Goal: Register for event/course

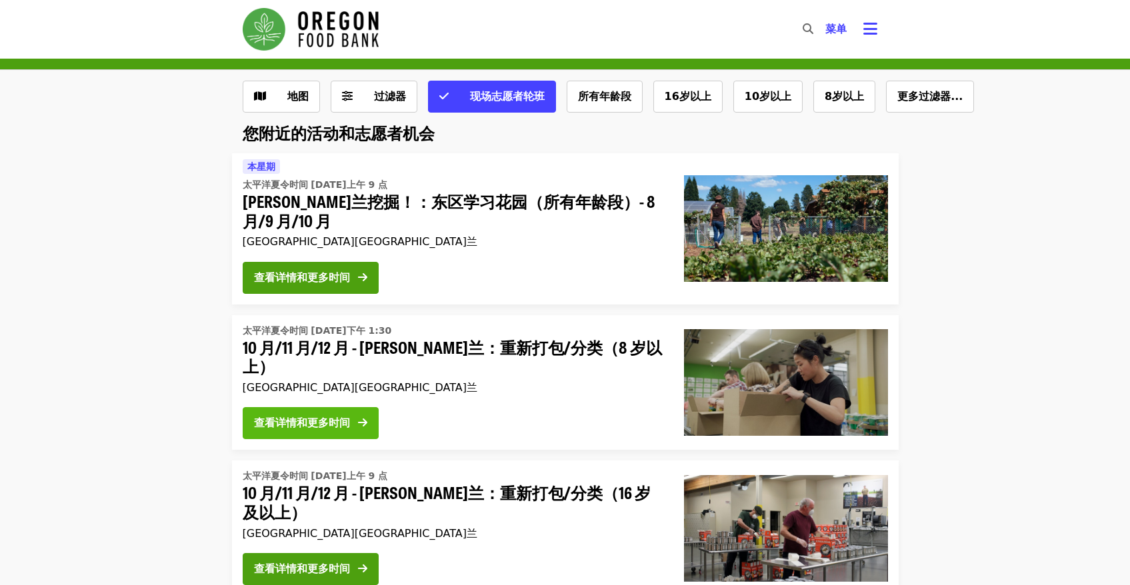
click at [295, 429] on button "查看详情和更多时间" at bounding box center [311, 423] width 136 height 32
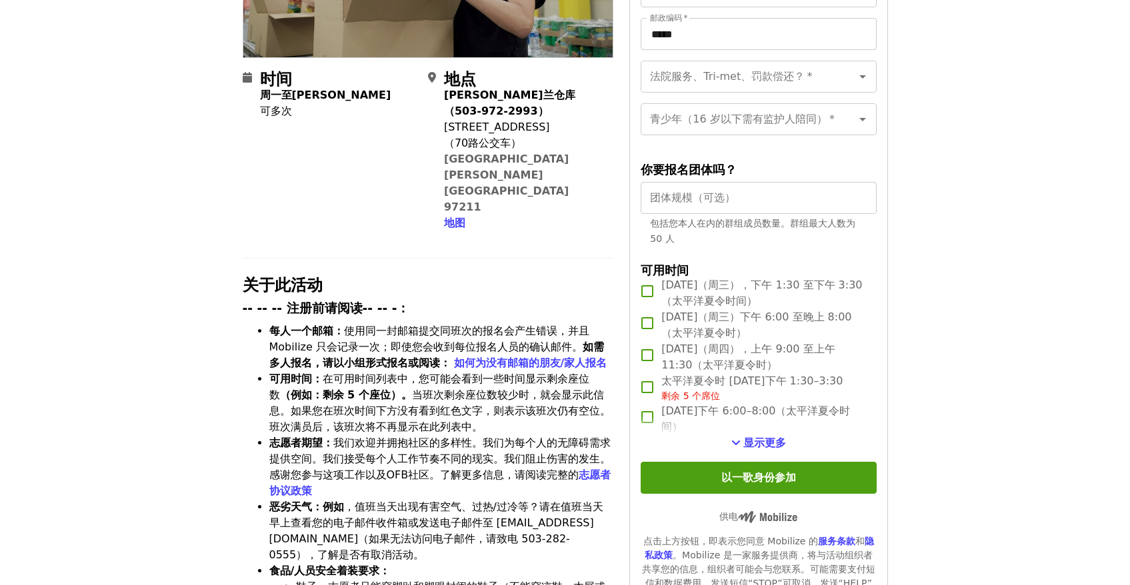
scroll to position [285, 0]
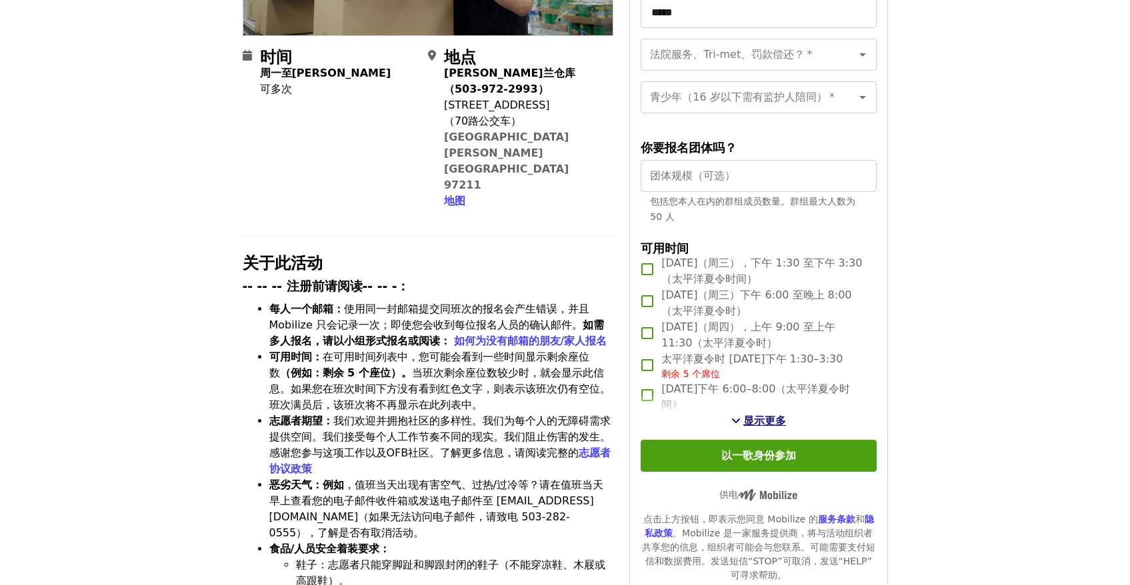
click at [743, 429] on button "显示更多" at bounding box center [758, 421] width 55 height 16
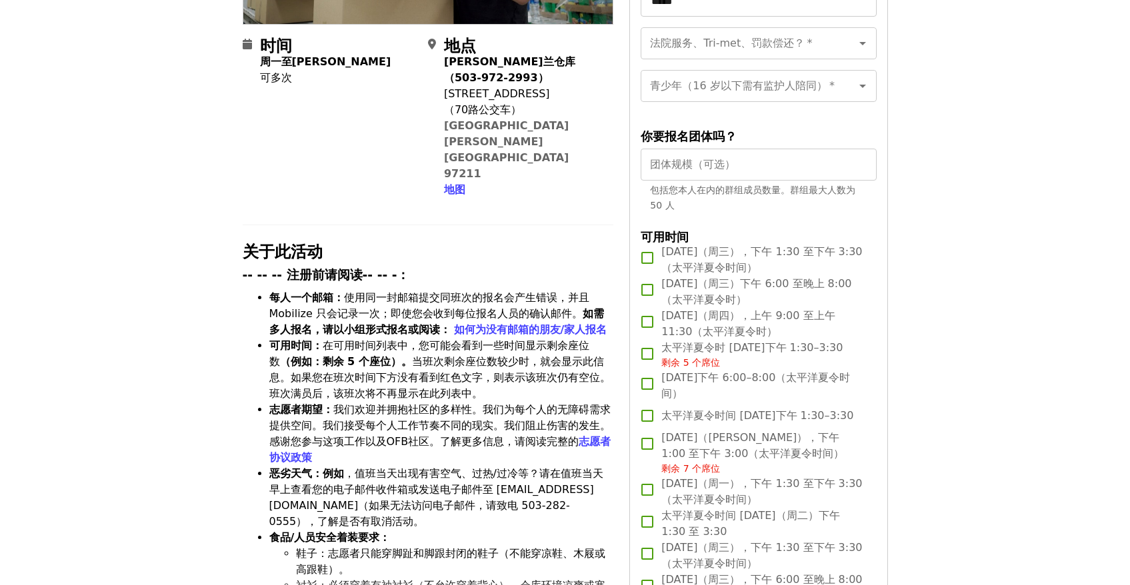
scroll to position [298, 0]
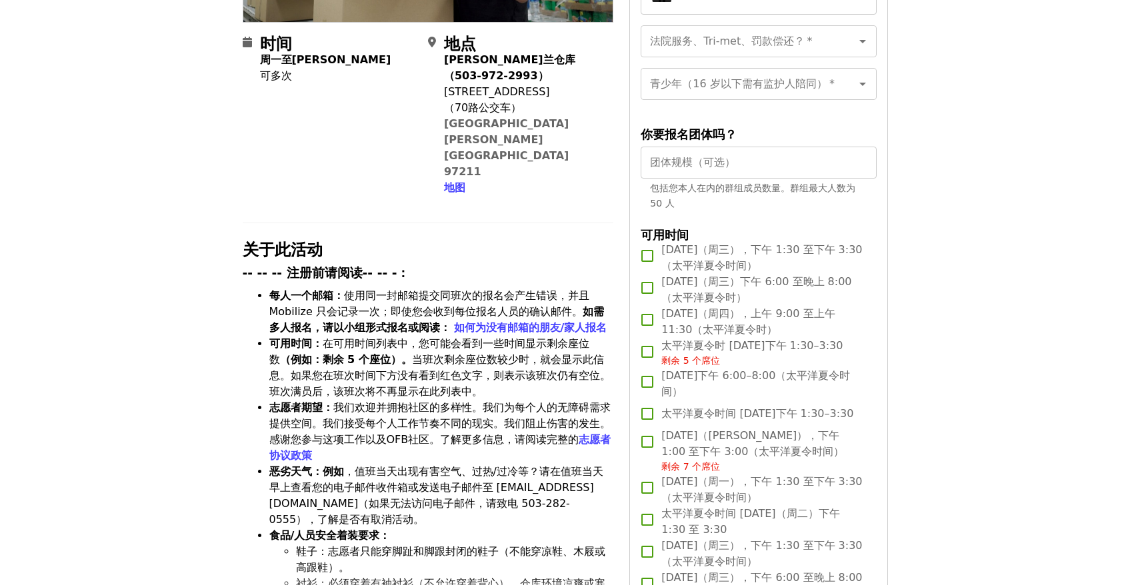
click at [678, 366] on font "剩余 5 个席位" at bounding box center [690, 360] width 59 height 11
click at [715, 255] on font "[DATE]（周三），下午 1:30 至下午 3:30（太平洋夏令时间）" at bounding box center [761, 257] width 201 height 29
click at [684, 263] on font "[DATE]（周三），下午 1:30 至下午 3:30（太平洋夏令时间）" at bounding box center [761, 257] width 201 height 29
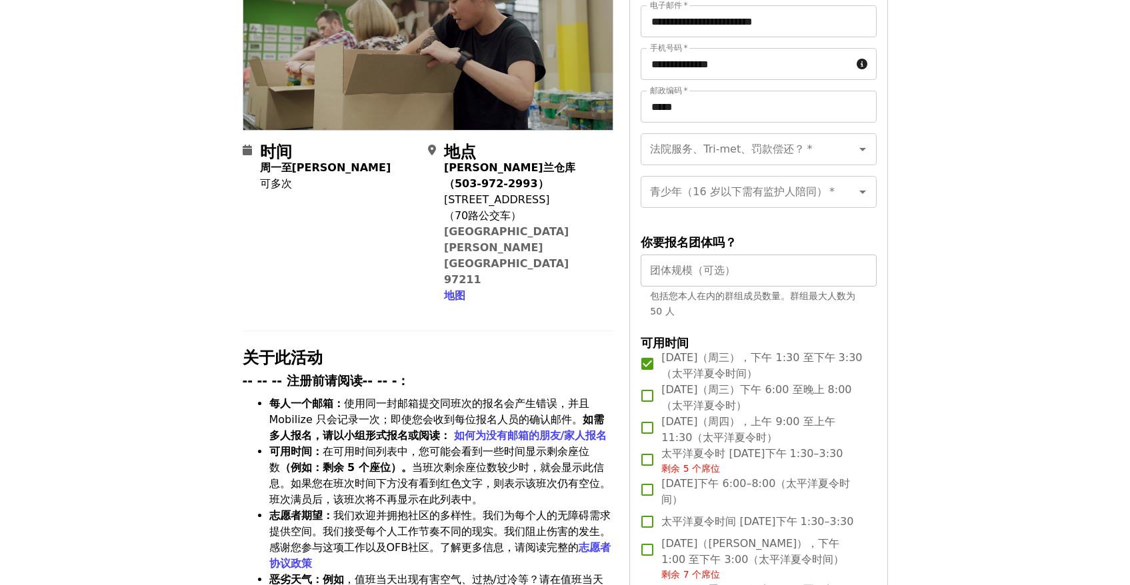
scroll to position [0, 0]
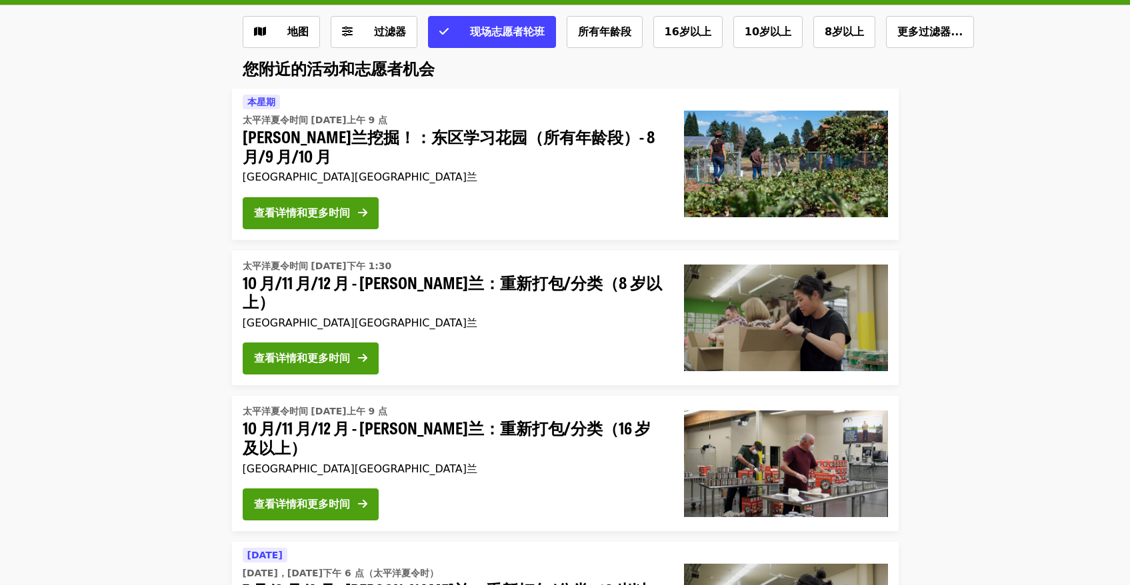
scroll to position [73, 0]
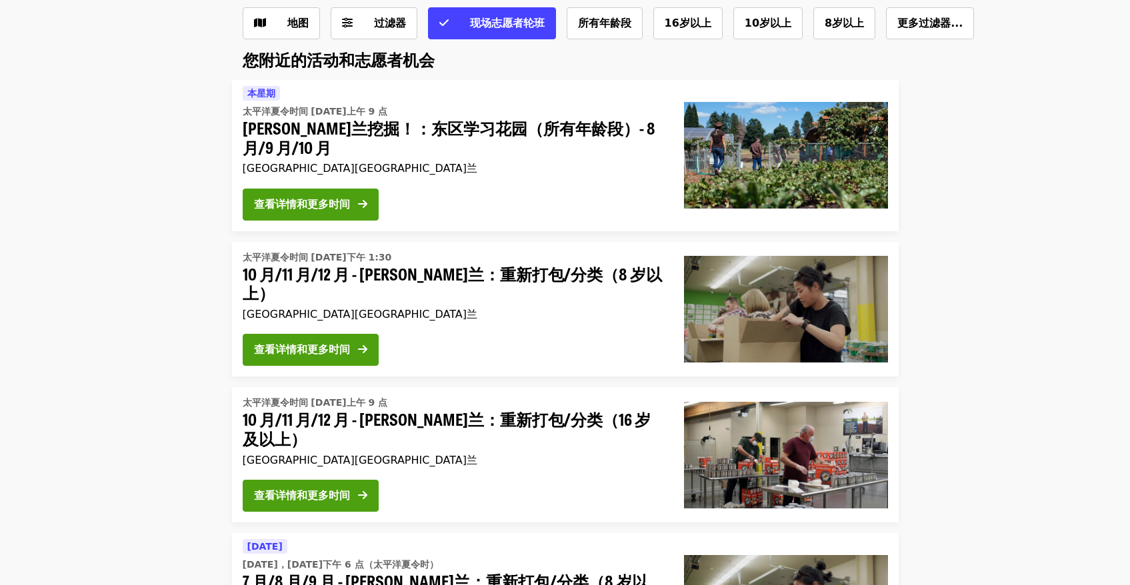
click at [473, 117] on span "太平洋夏令时间 [DATE]上午 9 点" at bounding box center [453, 112] width 420 height 14
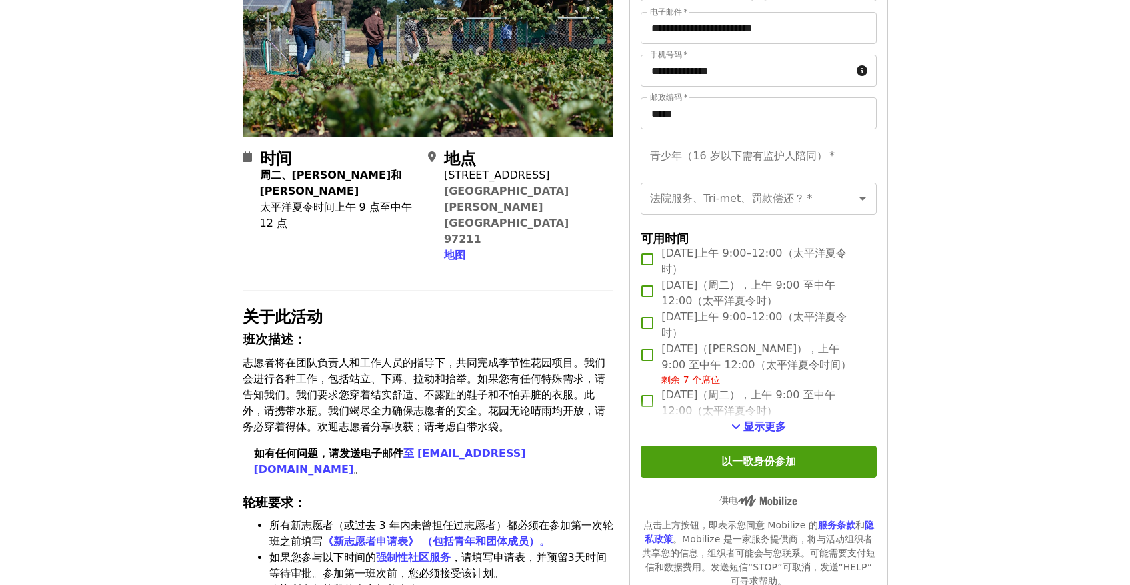
scroll to position [191, 0]
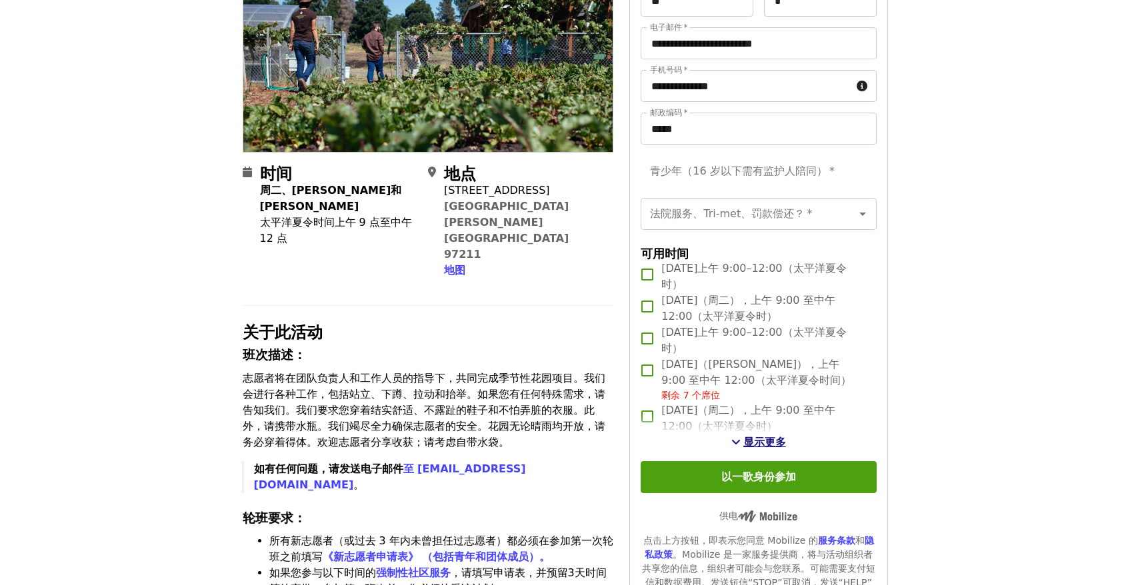
click at [733, 437] on span "查看更多时段" at bounding box center [735, 442] width 9 height 11
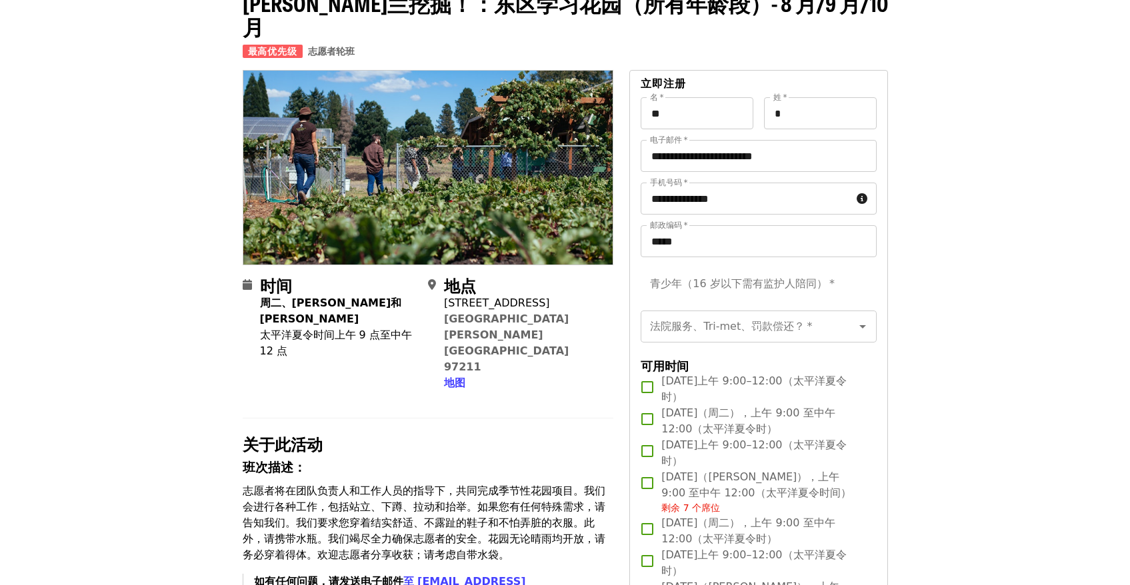
scroll to position [0, 0]
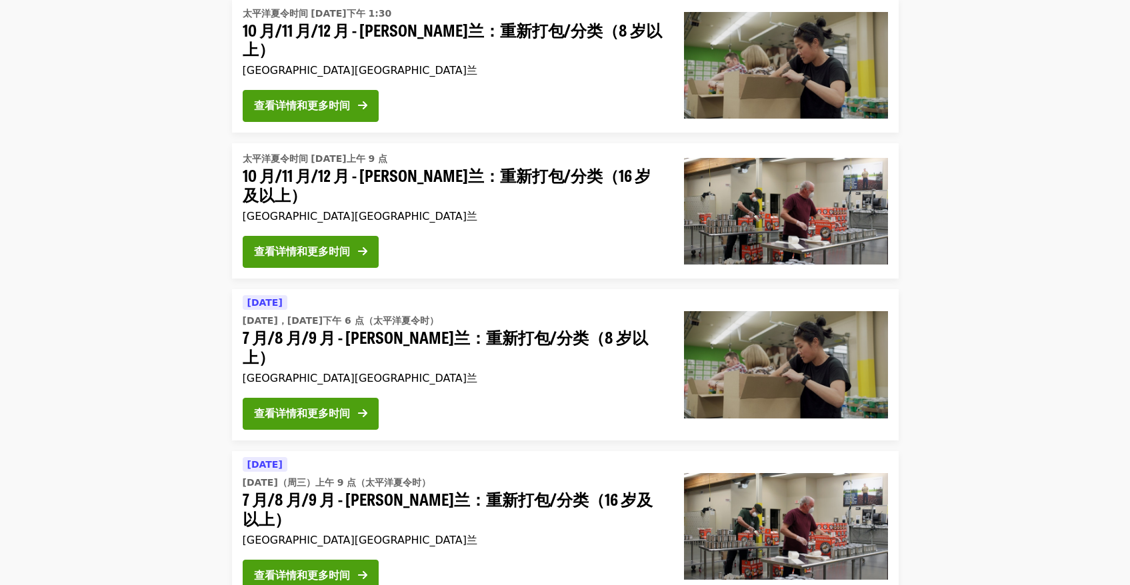
scroll to position [384, 0]
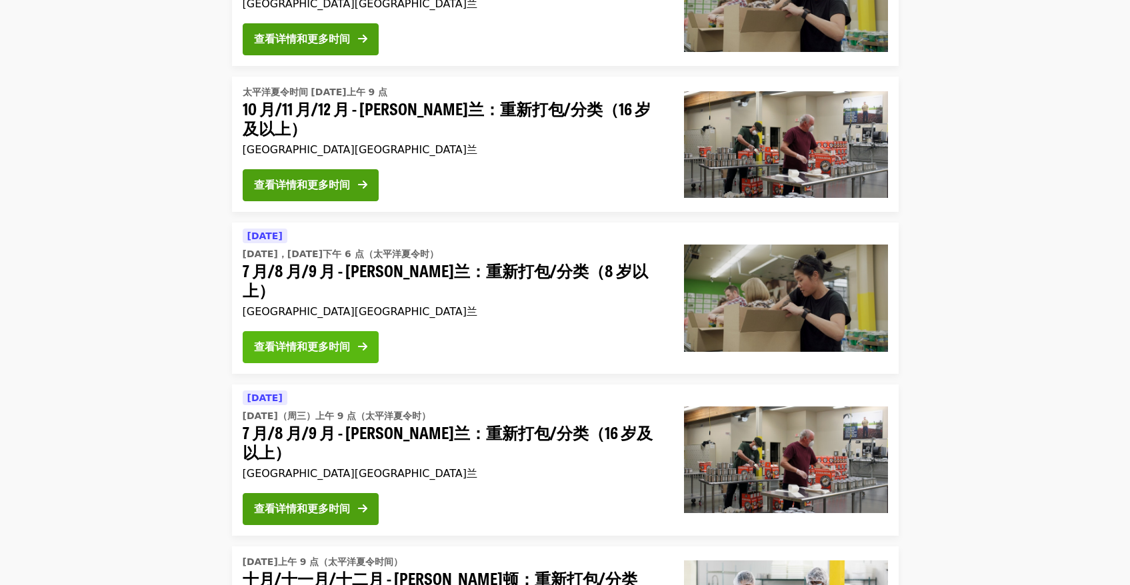
click at [293, 341] on font "查看详情和更多时间" at bounding box center [302, 347] width 96 height 13
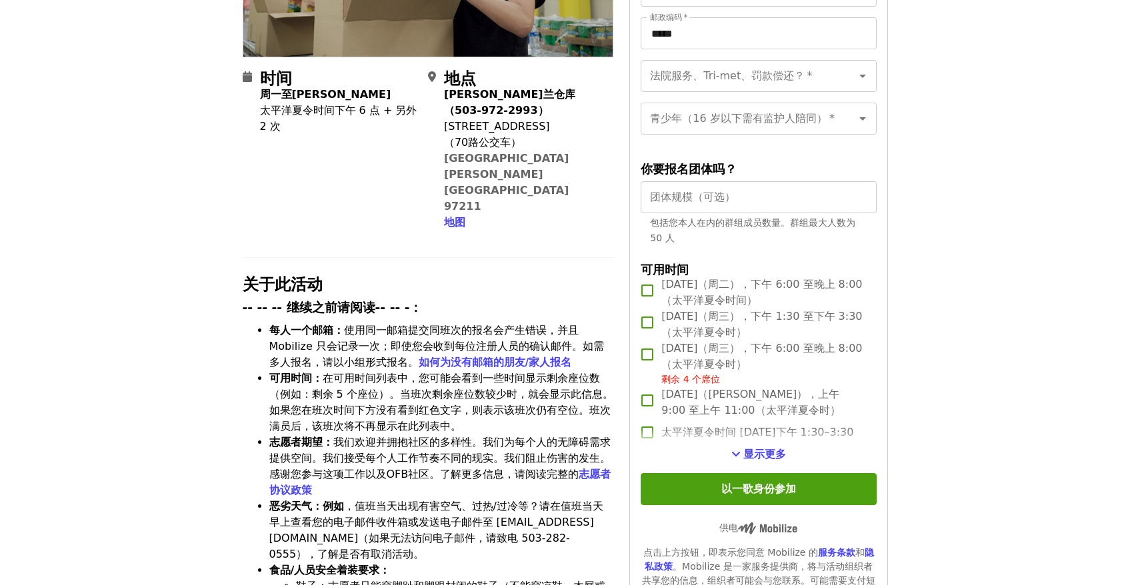
scroll to position [267, 0]
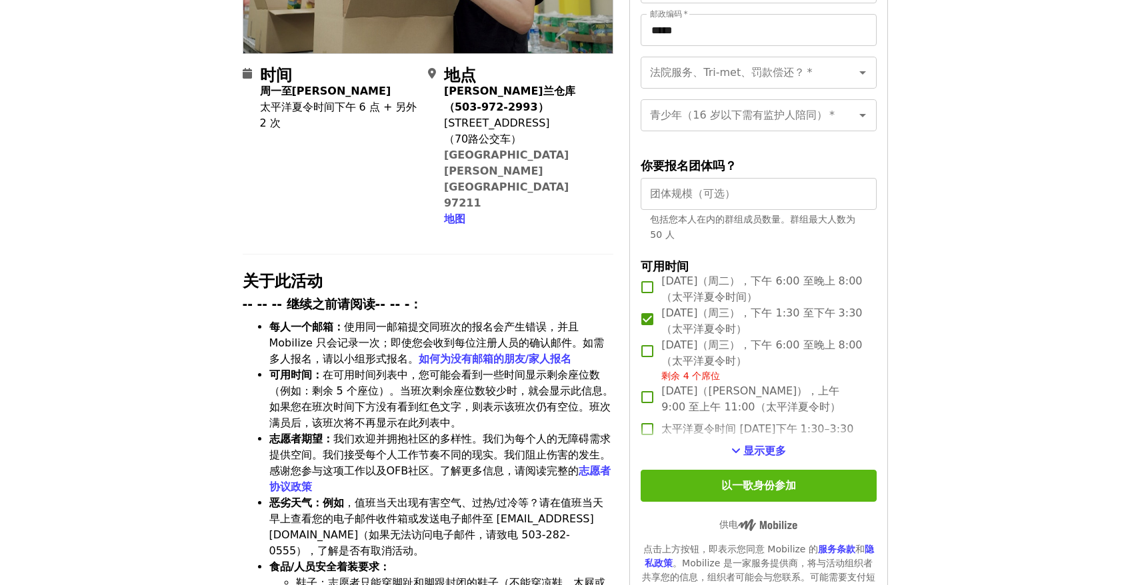
click at [701, 483] on button "以一歌身份参加" at bounding box center [758, 486] width 235 height 32
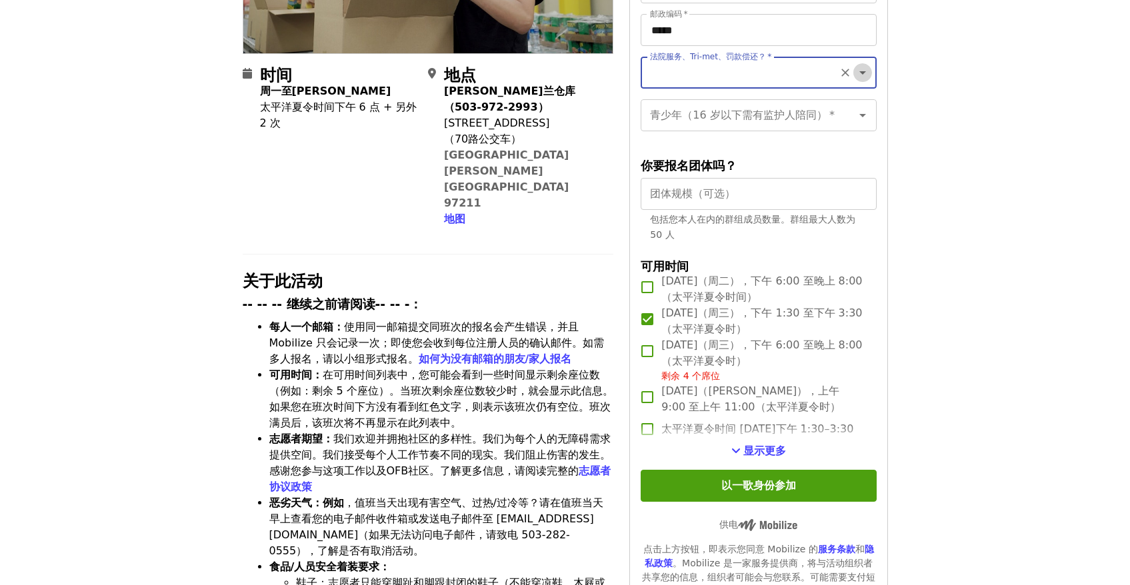
click at [860, 72] on icon "打开" at bounding box center [862, 72] width 7 height 3
click at [848, 105] on li "不" at bounding box center [757, 109] width 235 height 24
type input "**"
click at [861, 112] on icon "打开" at bounding box center [863, 115] width 16 height 16
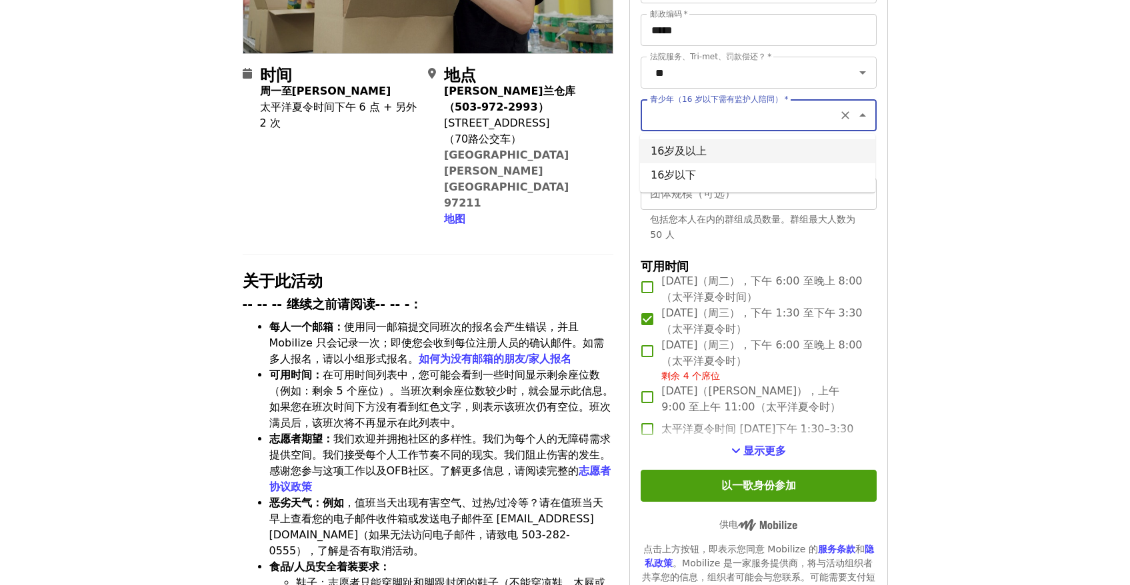
click at [839, 149] on li "16岁及以上" at bounding box center [757, 151] width 235 height 24
type input "**********"
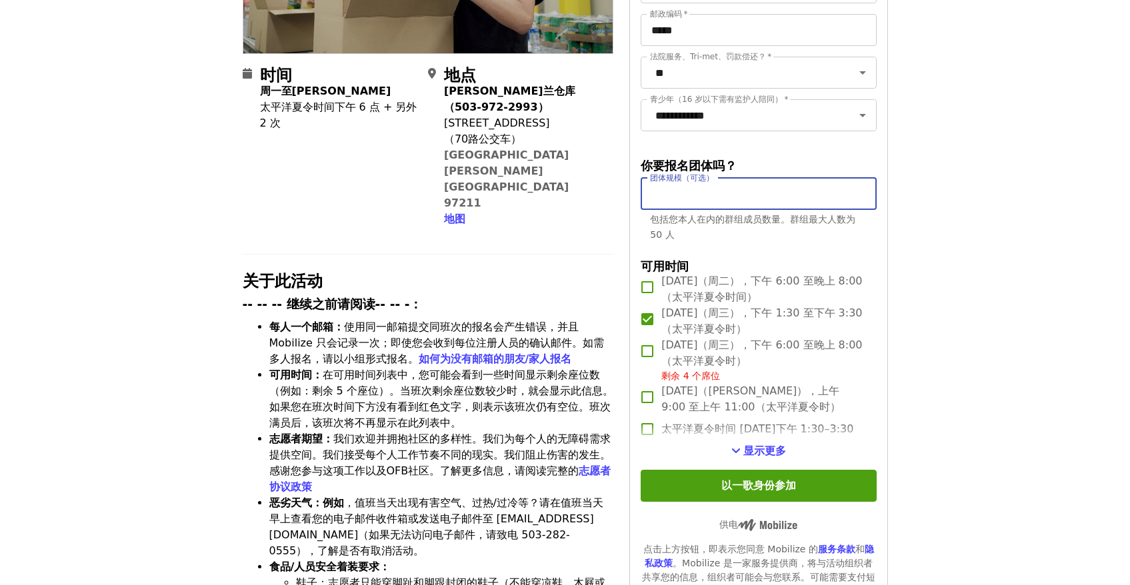
click at [837, 197] on input "团体规模（可选）" at bounding box center [758, 194] width 235 height 32
click at [861, 199] on input "*" at bounding box center [758, 194] width 235 height 32
type input "*"
click at [863, 191] on input "*" at bounding box center [758, 194] width 235 height 32
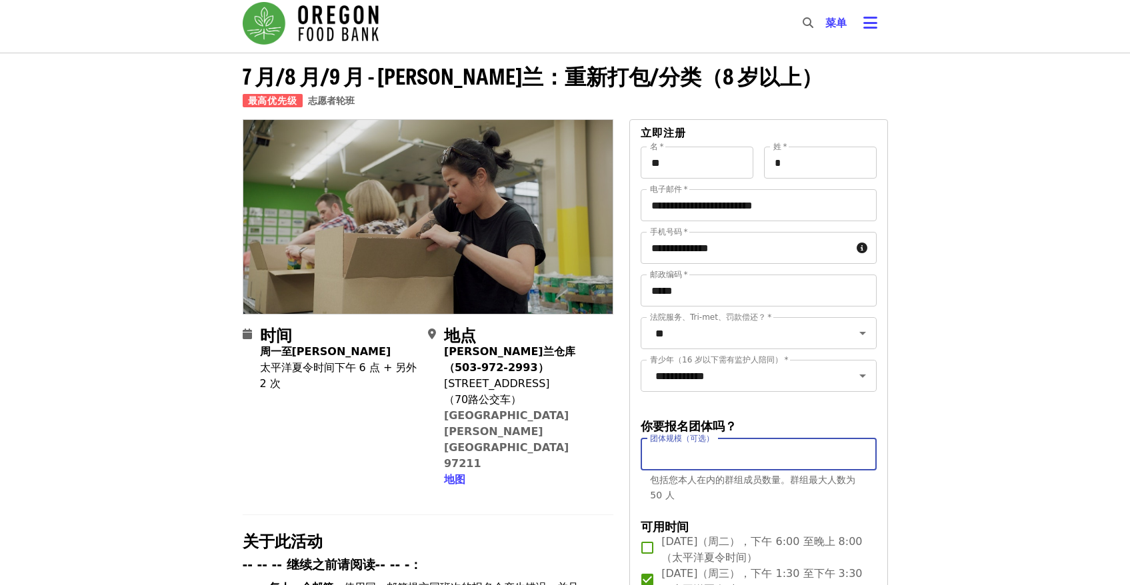
scroll to position [0, 0]
